Goal: Navigation & Orientation: Find specific page/section

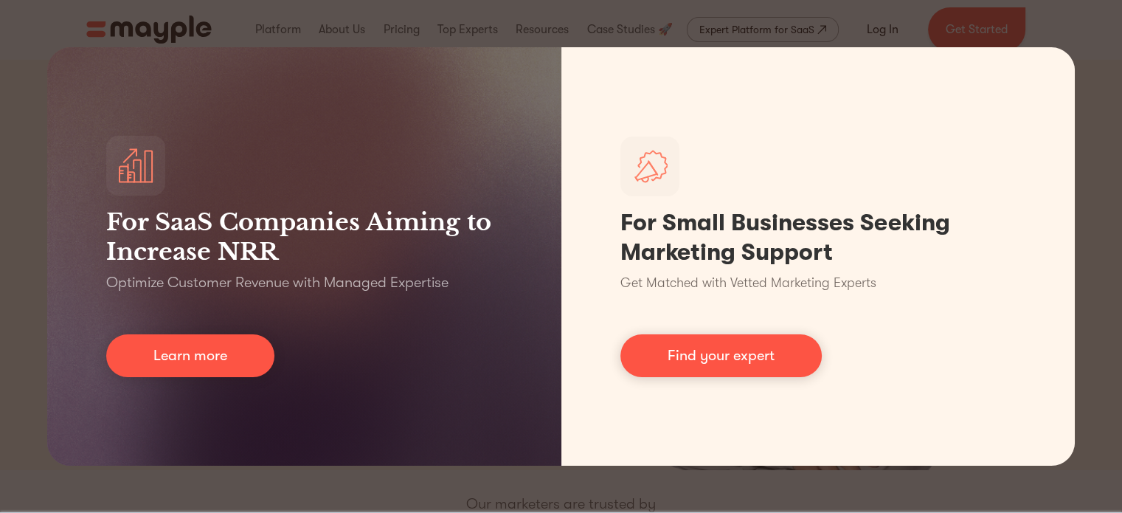
click at [212, 471] on div "For SaaS Companies Aiming to Increase NRR Optimize Customer Revenue with Manage…" at bounding box center [561, 256] width 1122 height 513
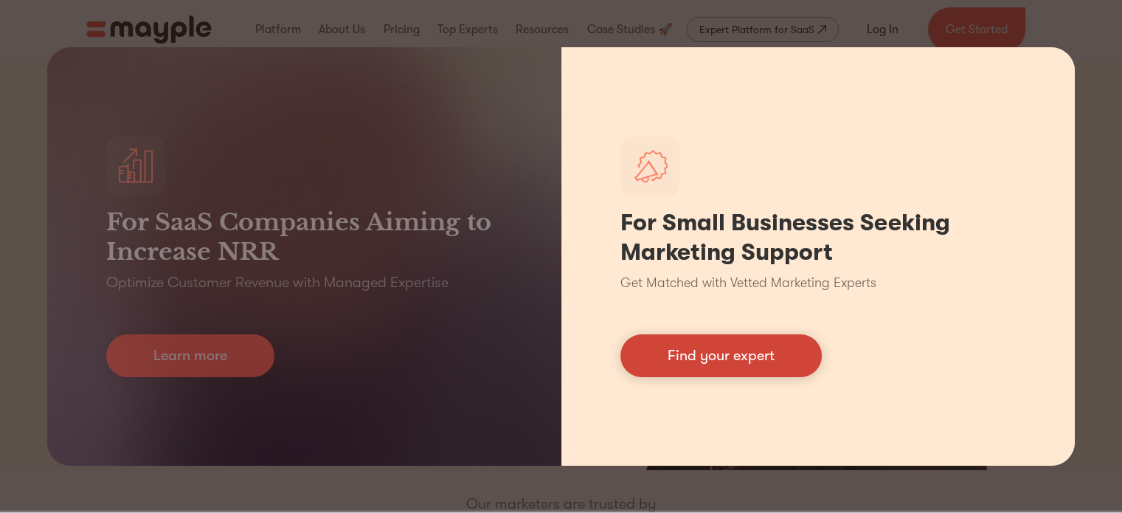
click at [673, 350] on link "Find your expert" at bounding box center [720, 355] width 201 height 43
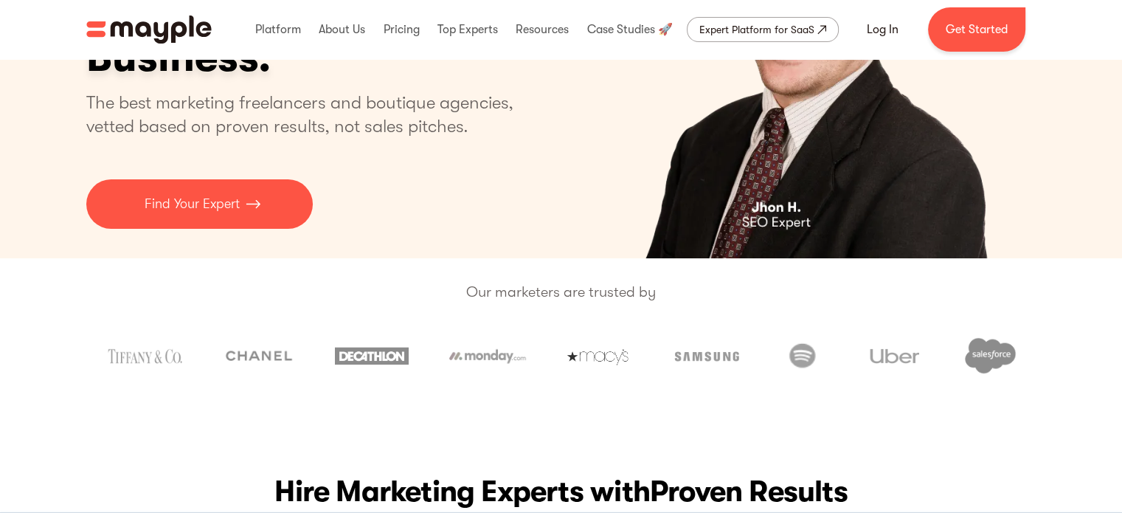
scroll to position [221, 0]
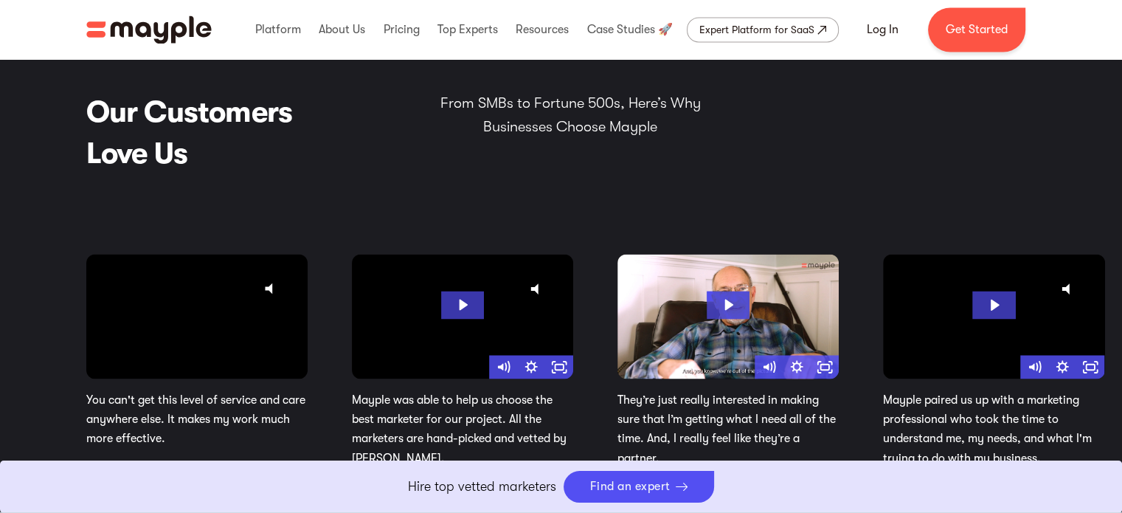
scroll to position [2432, 0]
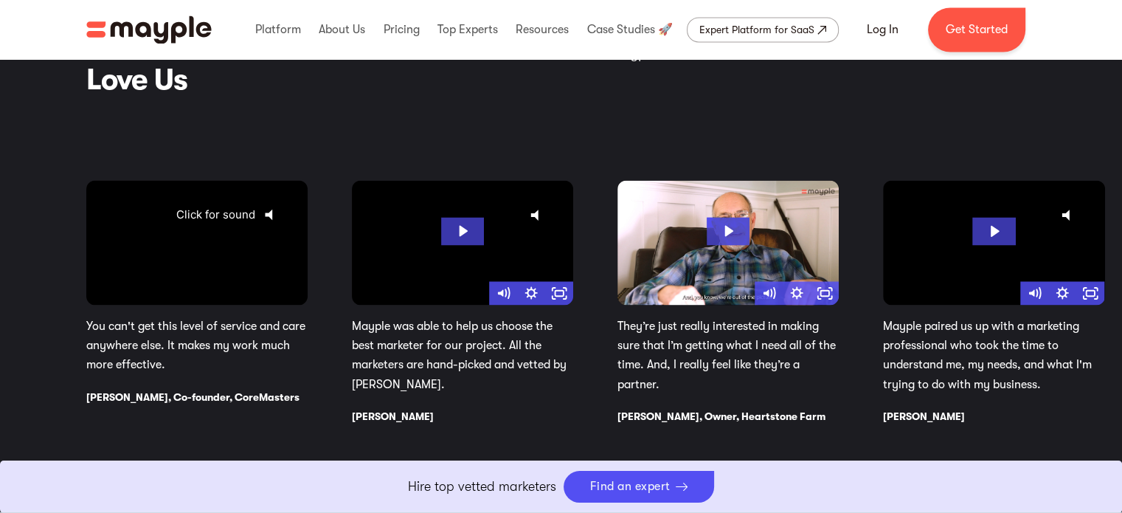
click at [261, 216] on icon "@keyframes VOLUME_SMALL_WAVE_FLASH { 0% { opacity: 0; } 33% { opacity: 1; } 66%…" at bounding box center [273, 214] width 37 height 37
click at [275, 201] on div "1 / 4" at bounding box center [196, 242] width 221 height 125
